Goal: Obtain resource: Download file/media

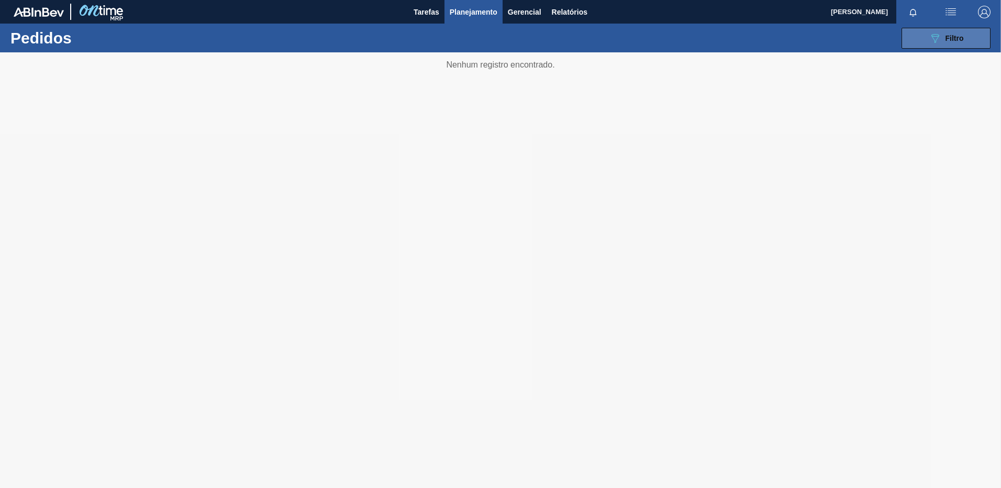
click at [940, 45] on button "089F7B8B-B2A5-4AFE-B5C0-19BA573D28AC Filtro" at bounding box center [946, 38] width 89 height 21
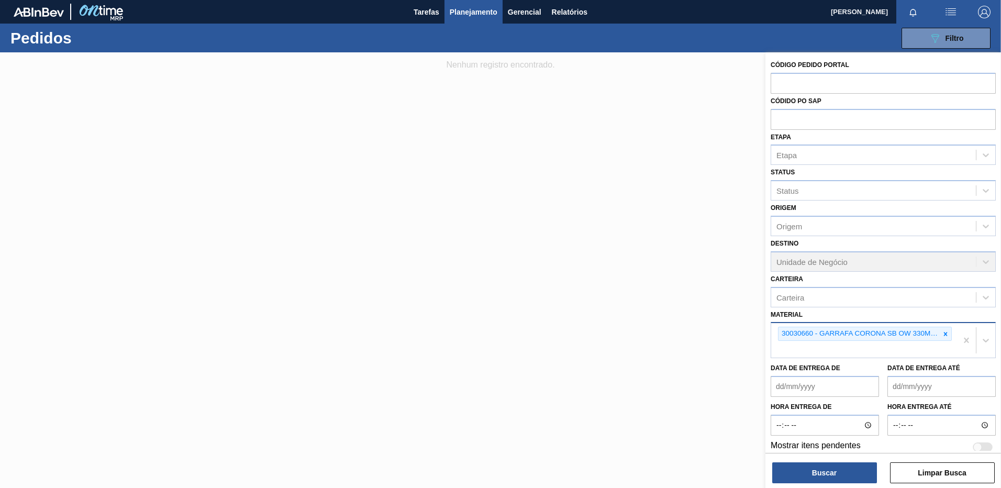
drag, startPoint x: 943, startPoint y: 345, endPoint x: 953, endPoint y: 346, distance: 10.0
click at [943, 345] on div "30030660 - GARRAFA CORONA SB OW 330ML NF" at bounding box center [864, 340] width 186 height 35
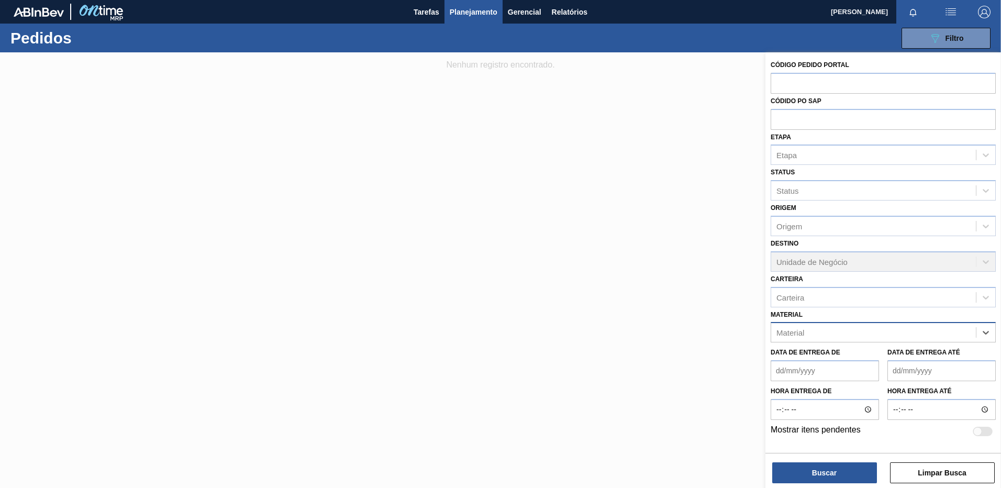
click at [870, 336] on div "Material" at bounding box center [873, 332] width 205 height 15
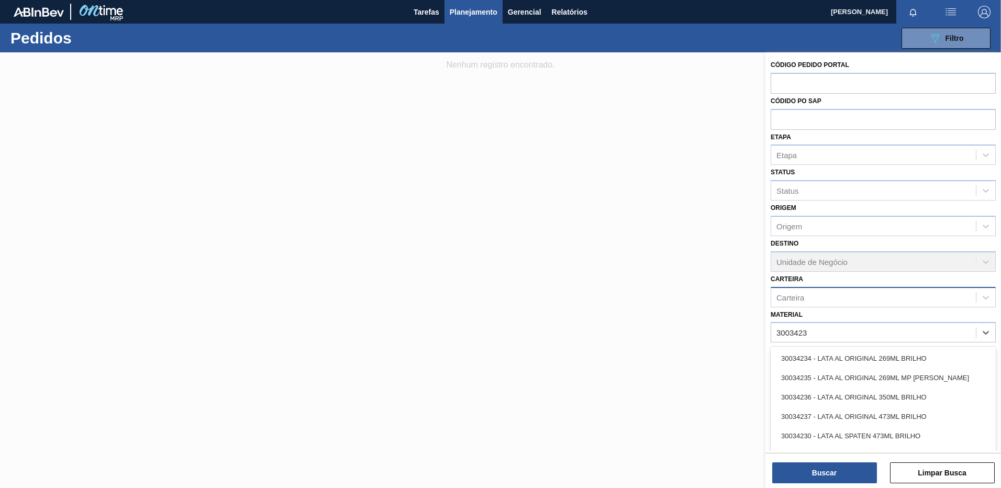
type input "30034231"
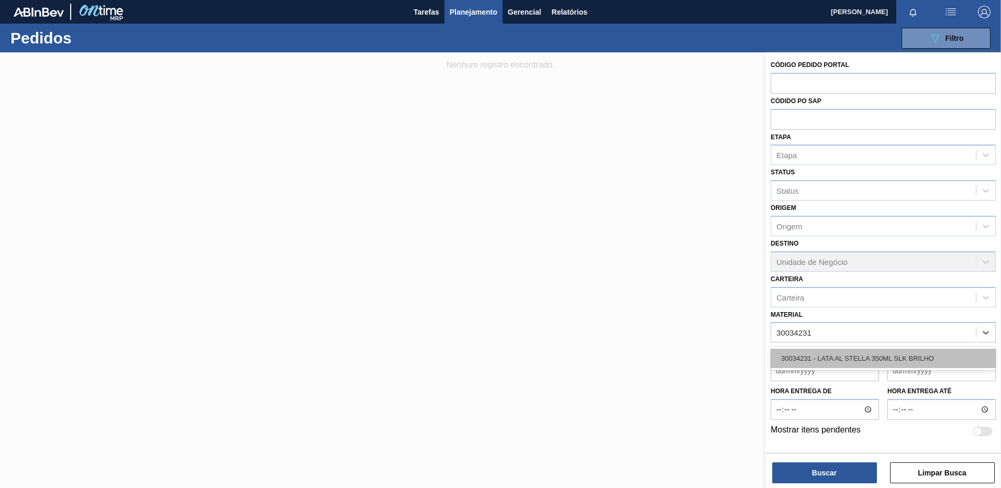
click at [861, 353] on div "30034231 - LATA AL STELLA 350ML SLK BRILHO" at bounding box center [883, 358] width 225 height 19
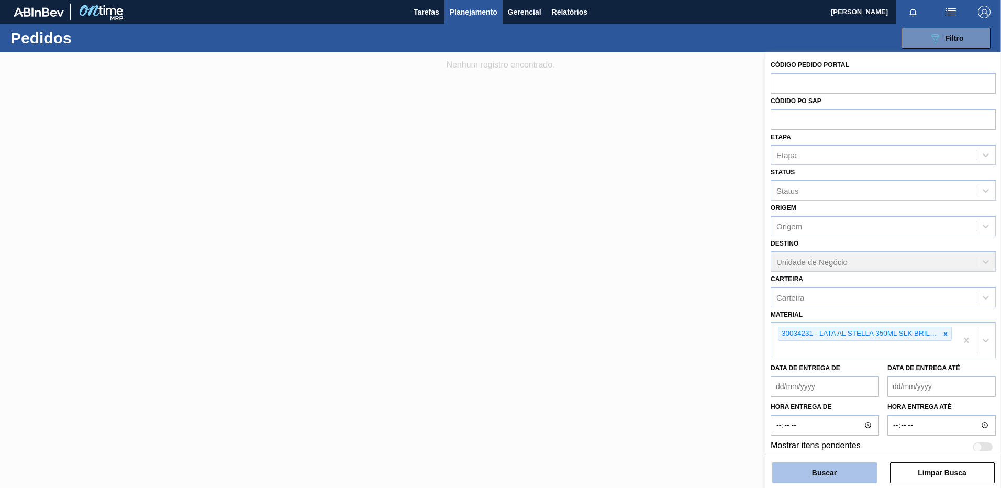
click at [825, 470] on button "Buscar" at bounding box center [824, 472] width 105 height 21
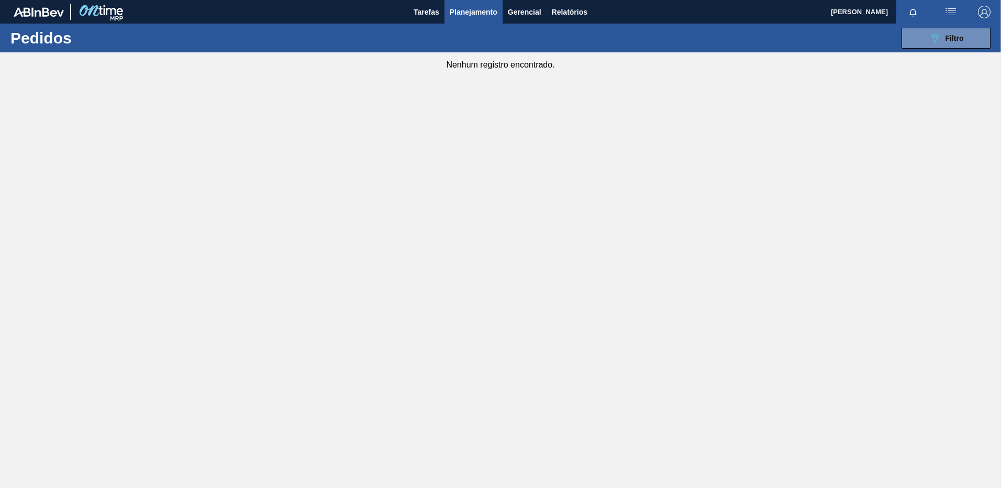
click at [506, 264] on main "Tarefas Planejamento Gerencial Relatórios [PERSON_NAME] Marcar todas como lido …" at bounding box center [500, 244] width 1001 height 488
click at [667, 110] on main "Tarefas Planejamento Gerencial Relatórios [PERSON_NAME] Marcar todas como lido …" at bounding box center [500, 244] width 1001 height 488
click at [587, 9] on span "Relatórios" at bounding box center [570, 12] width 36 height 13
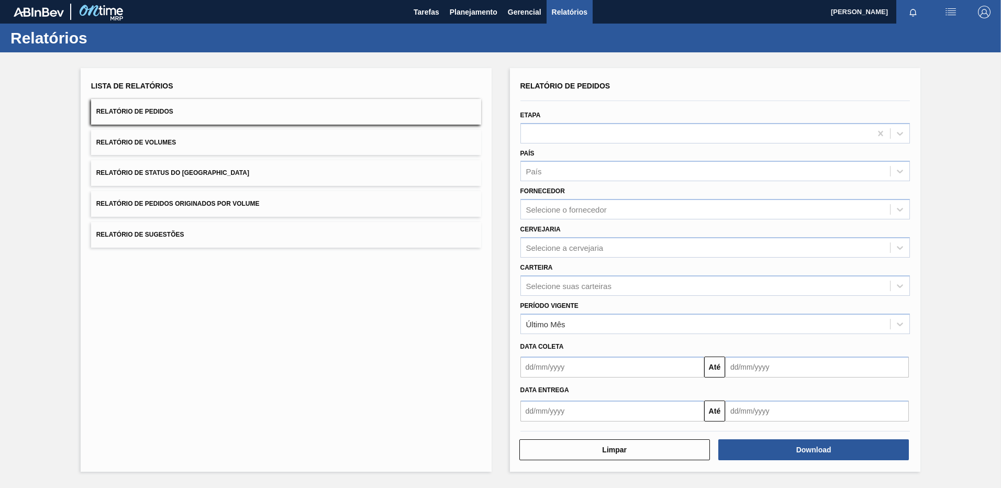
click at [578, 360] on input "text" at bounding box center [612, 367] width 184 height 21
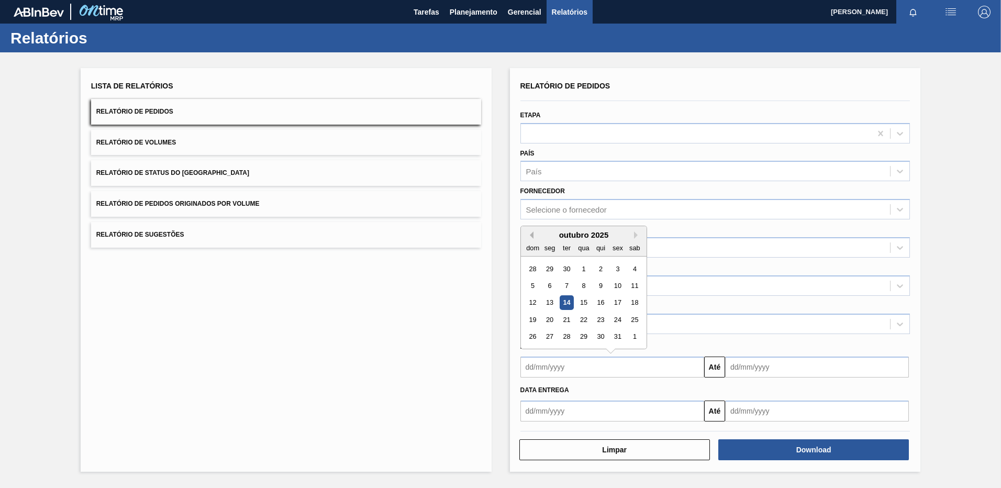
click at [529, 231] on button "Previous Month" at bounding box center [529, 234] width 7 height 7
click at [540, 244] on div "dom seg ter qua qui sex sab" at bounding box center [584, 247] width 126 height 17
click at [537, 233] on div "setembro 2025" at bounding box center [584, 234] width 126 height 9
click at [530, 232] on button "Previous Month" at bounding box center [529, 234] width 7 height 7
click at [617, 269] on div "1" at bounding box center [617, 269] width 14 height 14
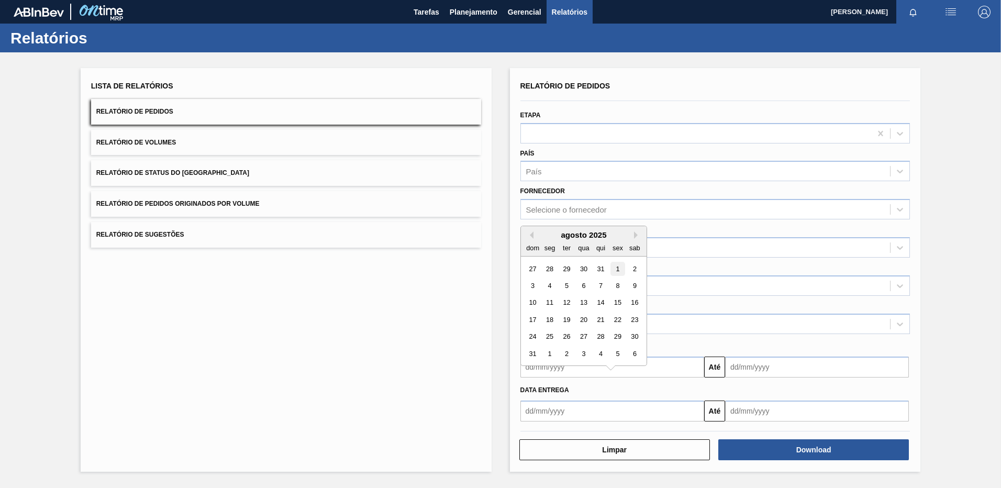
type input "[DATE]"
drag, startPoint x: 578, startPoint y: 369, endPoint x: 521, endPoint y: 370, distance: 56.5
click at [521, 370] on input "[DATE]" at bounding box center [612, 367] width 184 height 21
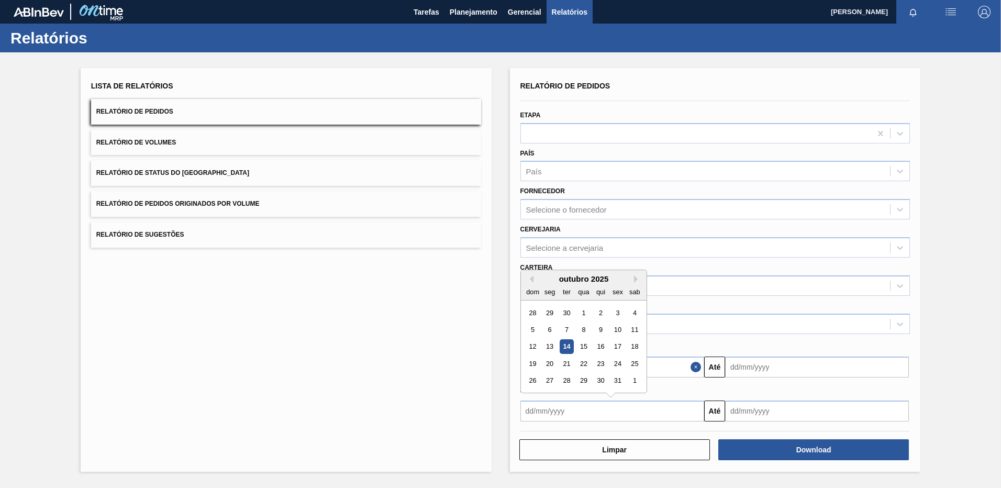
click at [555, 416] on input "text" at bounding box center [612, 410] width 184 height 21
paste input "[DATE]"
type input "[DATE]"
click at [765, 368] on input "text" at bounding box center [817, 367] width 184 height 21
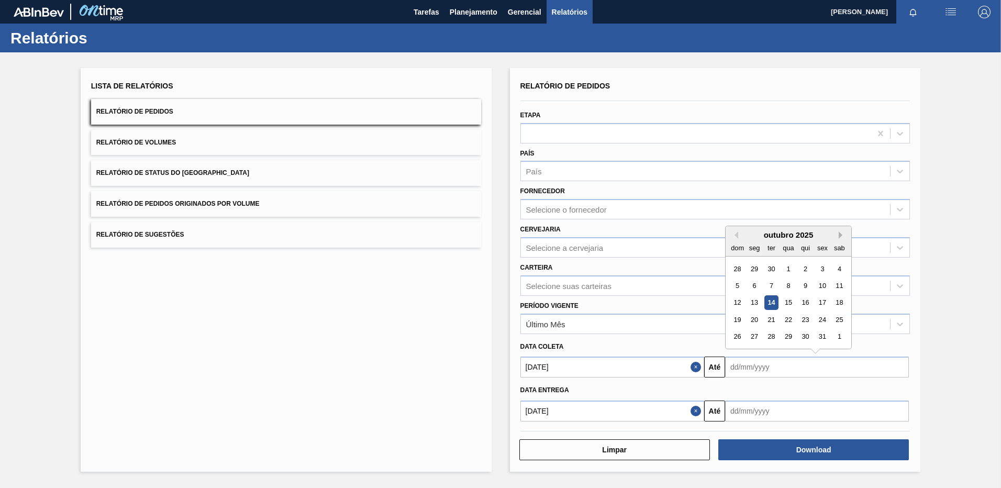
click at [840, 235] on button "Next Month" at bounding box center [842, 234] width 7 height 7
click at [742, 357] on div "30" at bounding box center [737, 354] width 14 height 14
type input "[DATE]"
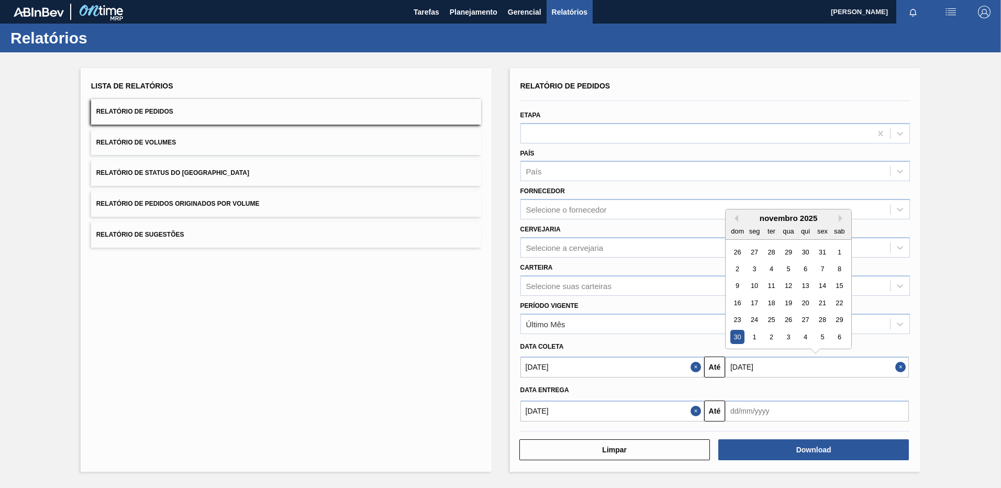
drag, startPoint x: 775, startPoint y: 370, endPoint x: 693, endPoint y: 381, distance: 82.4
click at [693, 381] on div "Relatório de Pedidos Etapa País País Fornecedor Selecione o fornecedor Cervejar…" at bounding box center [715, 250] width 390 height 343
click at [749, 416] on input "text" at bounding box center [817, 410] width 184 height 21
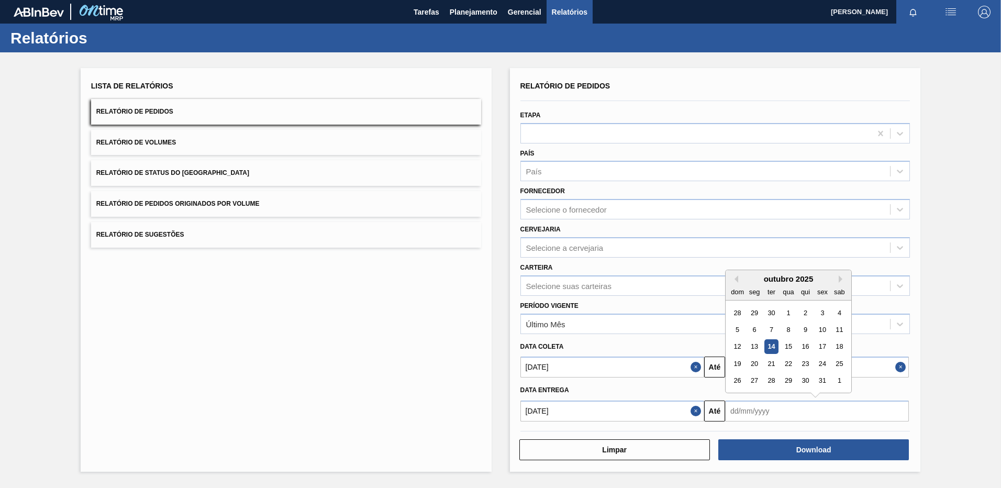
paste input "[DATE]"
type input "[DATE]"
click at [929, 414] on div "Lista de Relatórios Relatório de Pedidos Relatório de Volumes Relatório de Stat…" at bounding box center [500, 268] width 1001 height 432
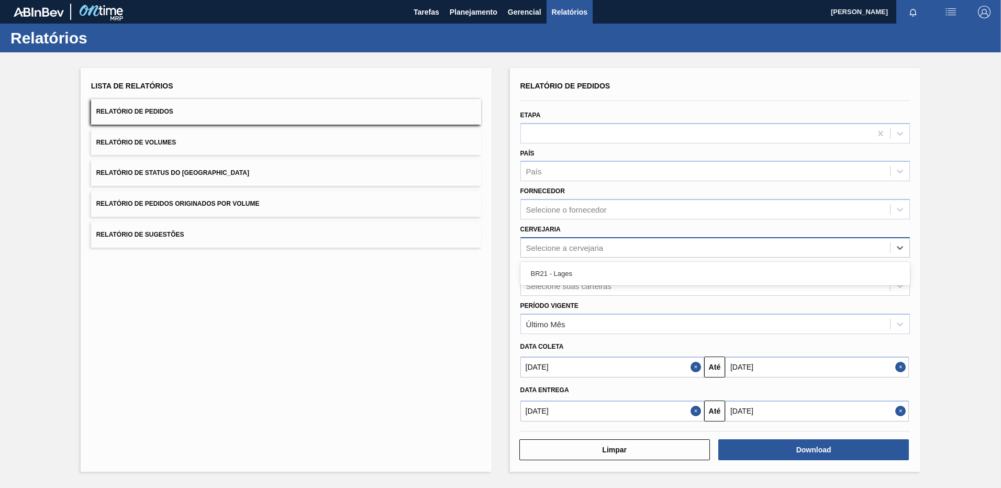
click at [562, 250] on div "Selecione a cervejaria" at bounding box center [564, 247] width 77 height 9
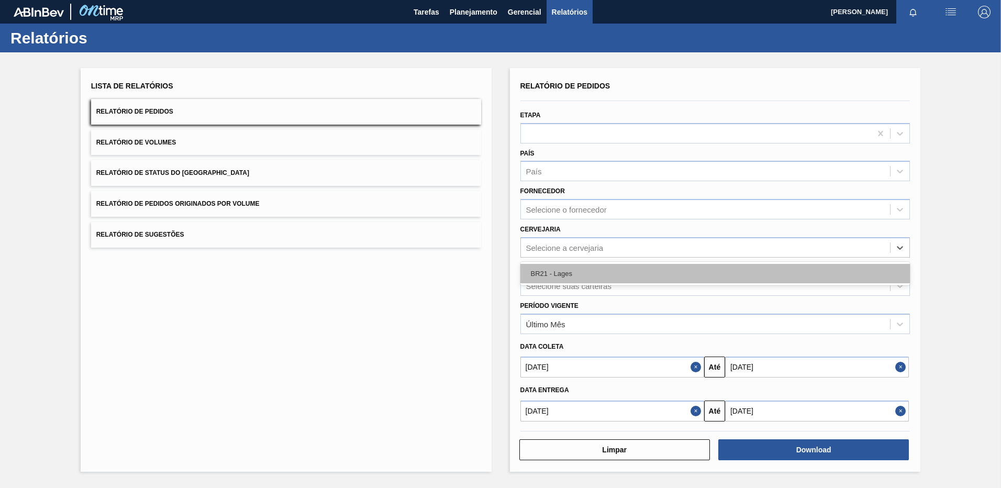
click at [555, 274] on div "BR21 - Lages" at bounding box center [715, 273] width 390 height 19
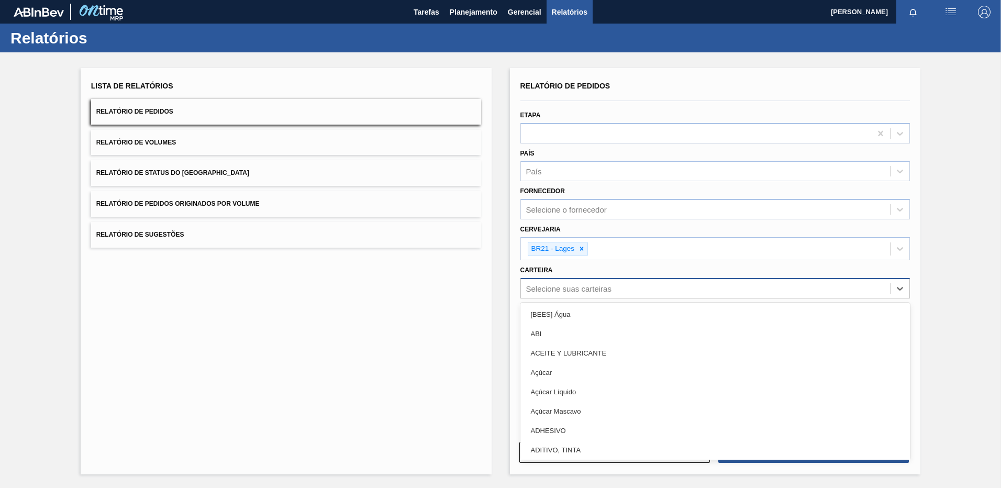
click at [567, 288] on div "Selecione suas carteiras" at bounding box center [568, 288] width 85 height 9
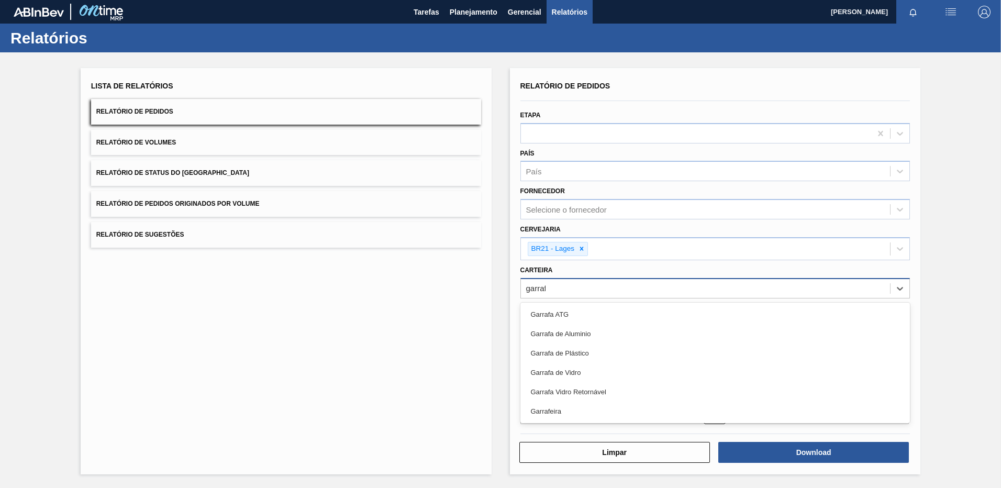
type input "garrafa"
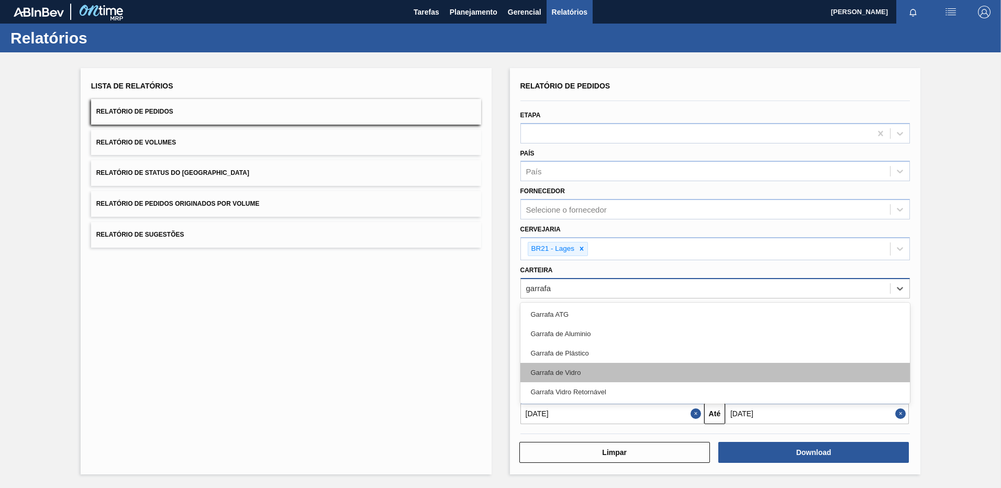
click at [584, 372] on div "Garrafa de Vidro" at bounding box center [715, 372] width 390 height 19
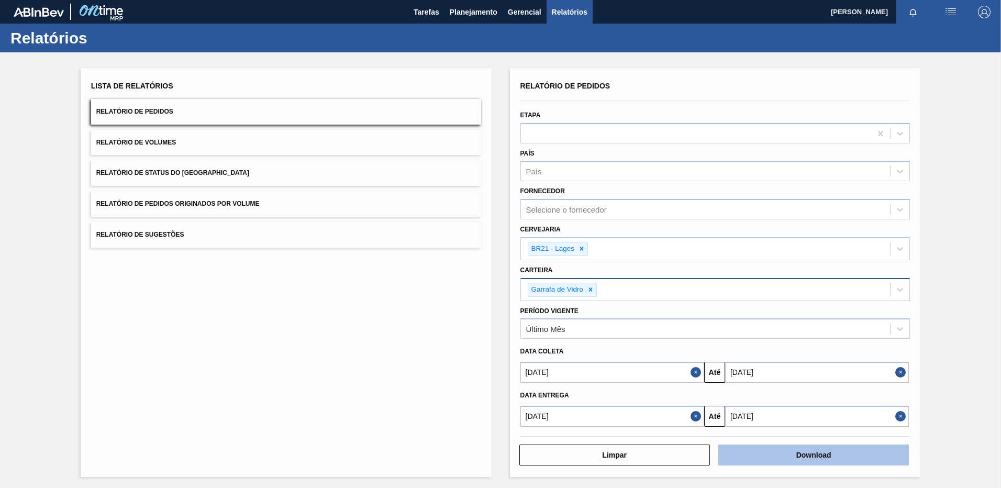
click at [764, 445] on button "Download" at bounding box center [813, 454] width 191 height 21
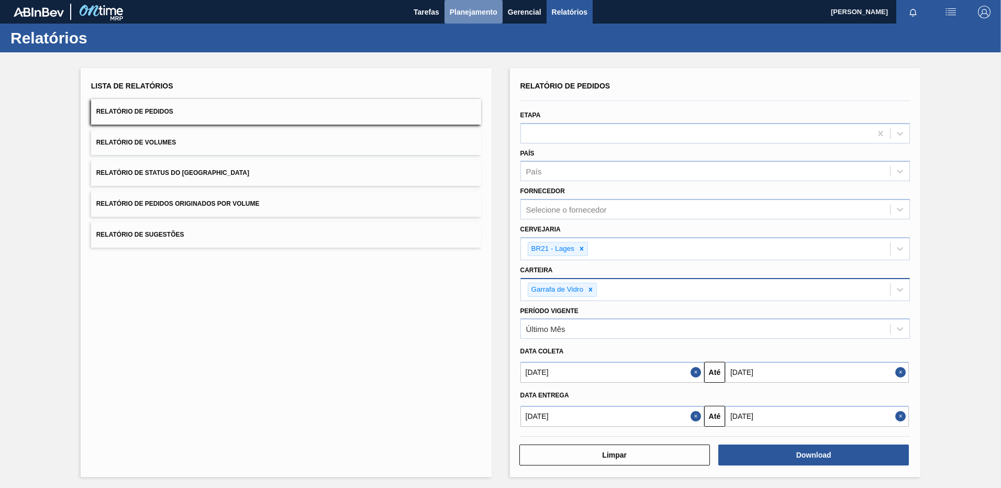
click at [489, 15] on span "Planejamento" at bounding box center [474, 12] width 48 height 13
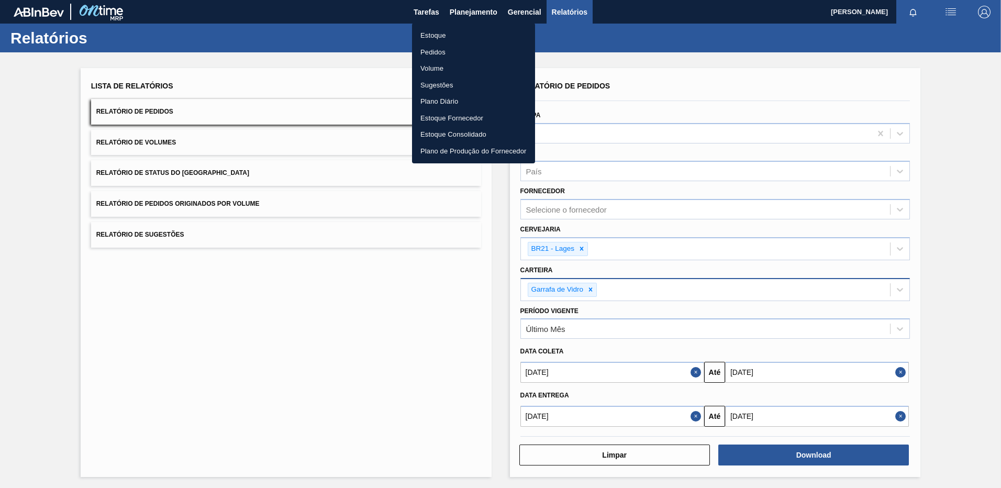
click at [478, 52] on li "Pedidos" at bounding box center [473, 52] width 123 height 17
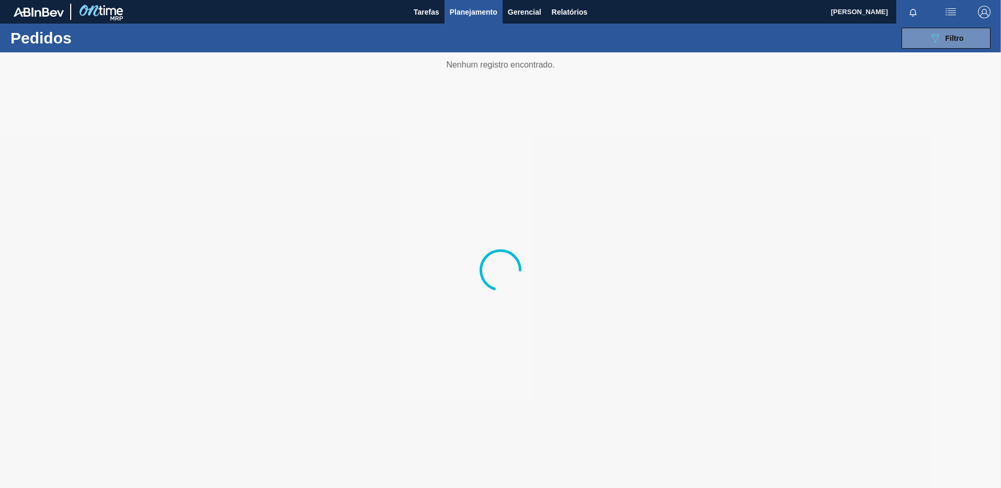
click at [989, 50] on div "089F7B8B-B2A5-4AFE-B5C0-19BA573D28AC Filtro Código Pedido Portal Códido PO SAP …" at bounding box center [581, 38] width 829 height 31
click at [970, 37] on button "089F7B8B-B2A5-4AFE-B5C0-19BA573D28AC Filtro" at bounding box center [946, 38] width 89 height 21
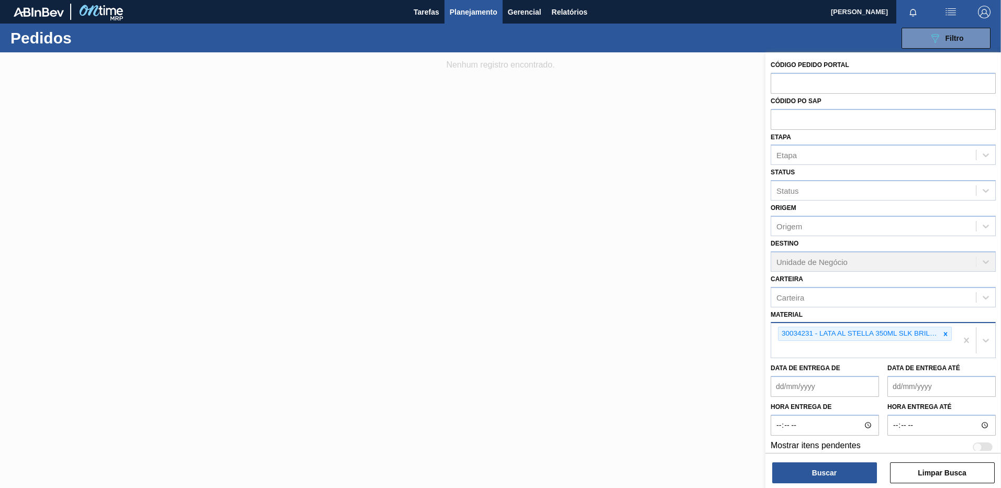
click at [947, 336] on icon at bounding box center [945, 333] width 7 height 7
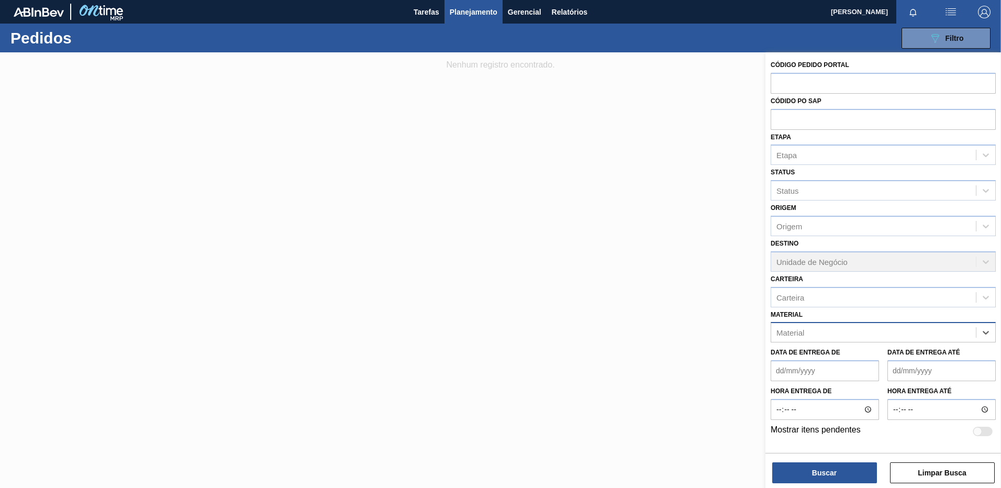
paste input "30002973"
type input "30002973"
click at [885, 357] on div "30002973 - FOIL 600ML AP NIV17 V2" at bounding box center [883, 358] width 225 height 19
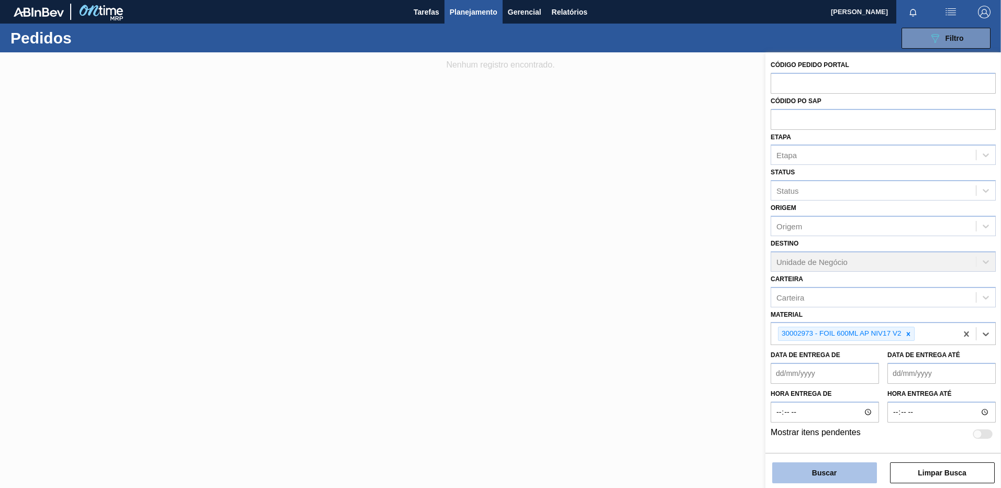
click at [837, 464] on button "Buscar" at bounding box center [824, 472] width 105 height 21
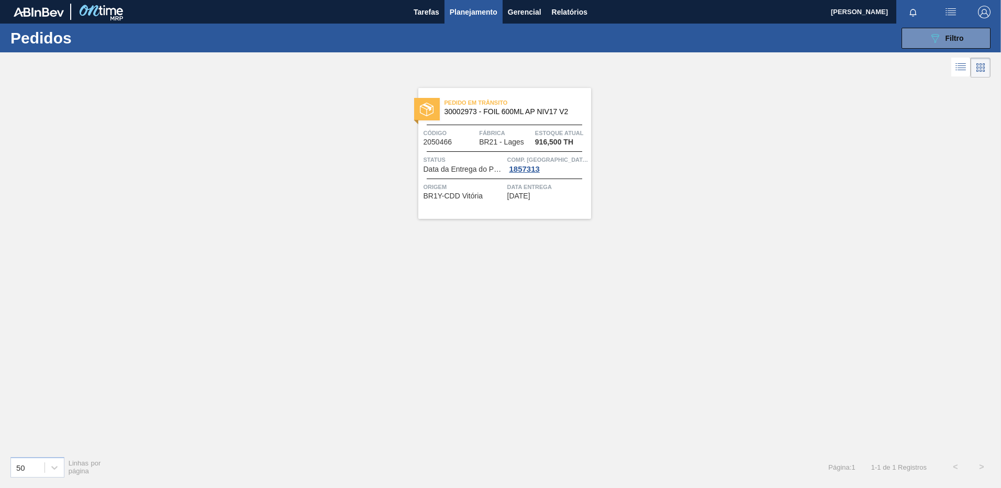
click at [566, 191] on span "Data Entrega" at bounding box center [547, 187] width 81 height 10
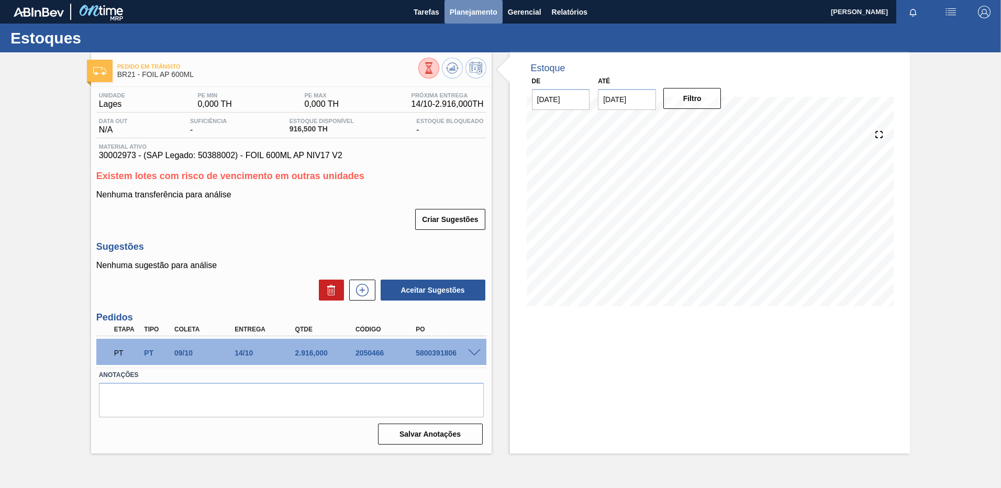
click at [482, 10] on span "Planejamento" at bounding box center [474, 12] width 48 height 13
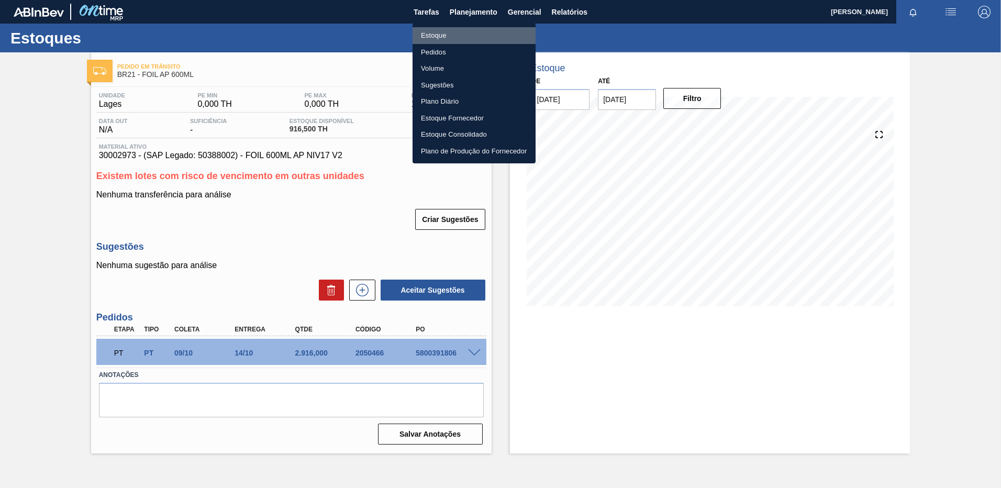
click at [475, 38] on li "Estoque" at bounding box center [474, 35] width 123 height 17
